Goal: Task Accomplishment & Management: Use online tool/utility

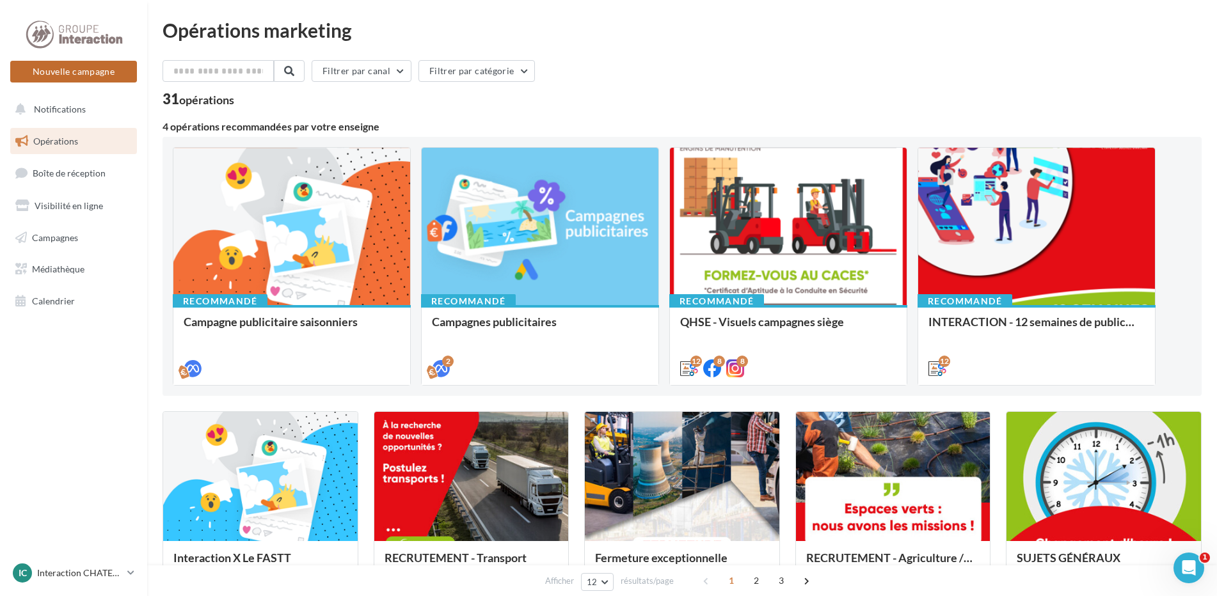
click at [112, 73] on button "Nouvelle campagne" at bounding box center [73, 72] width 127 height 22
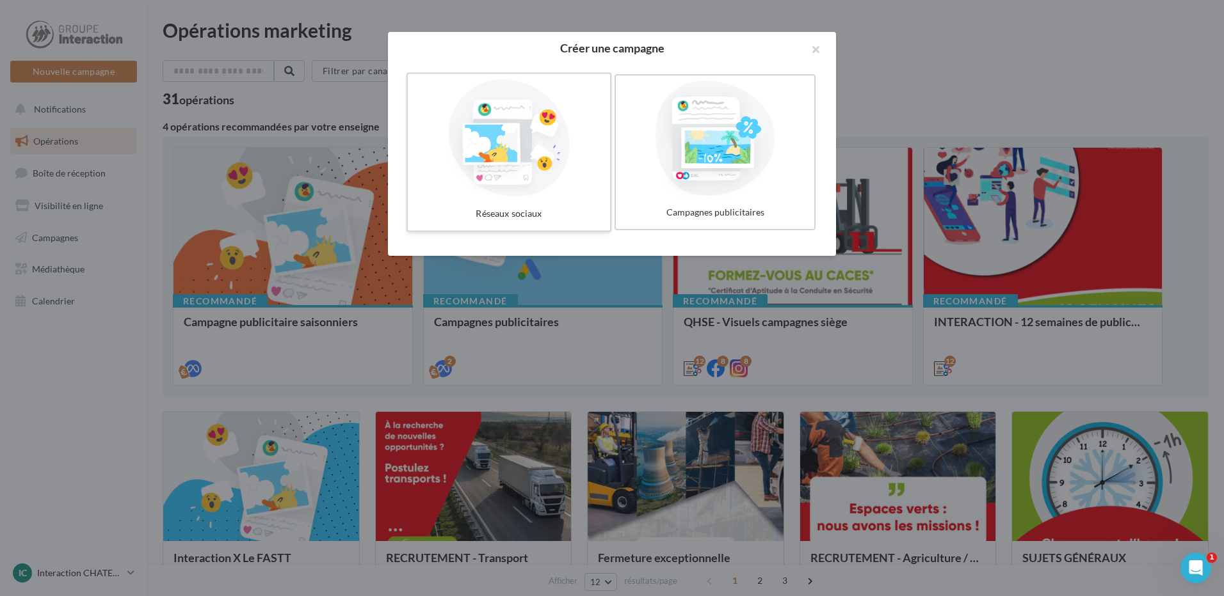
click at [492, 172] on div at bounding box center [509, 138] width 192 height 118
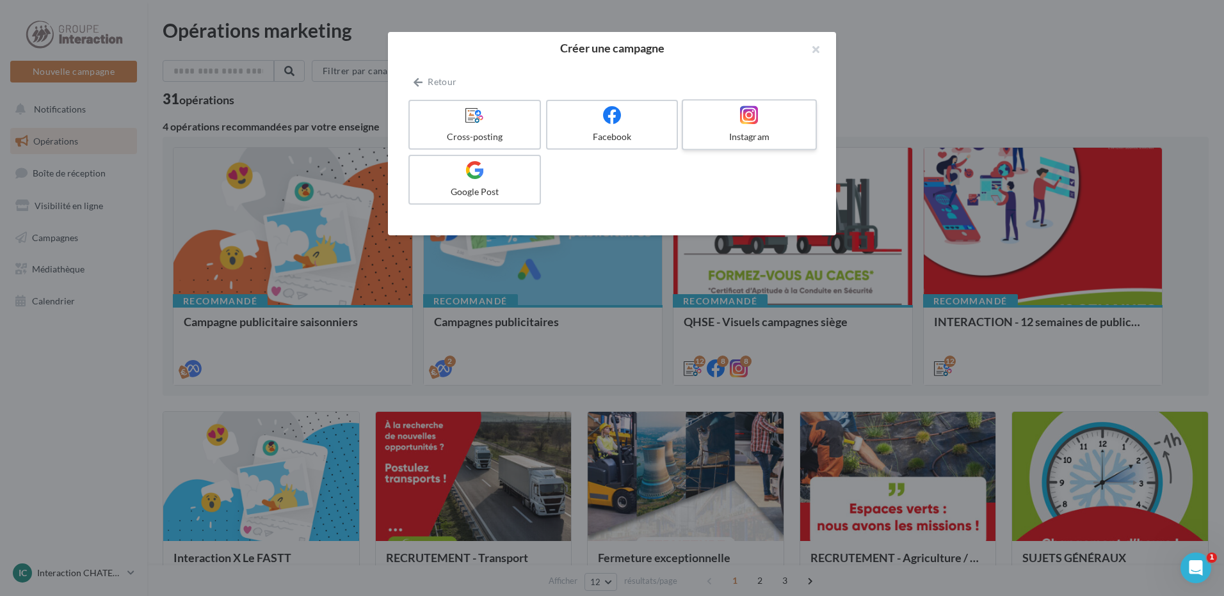
click at [723, 113] on div at bounding box center [749, 116] width 122 height 20
